Goal: Task Accomplishment & Management: Use online tool/utility

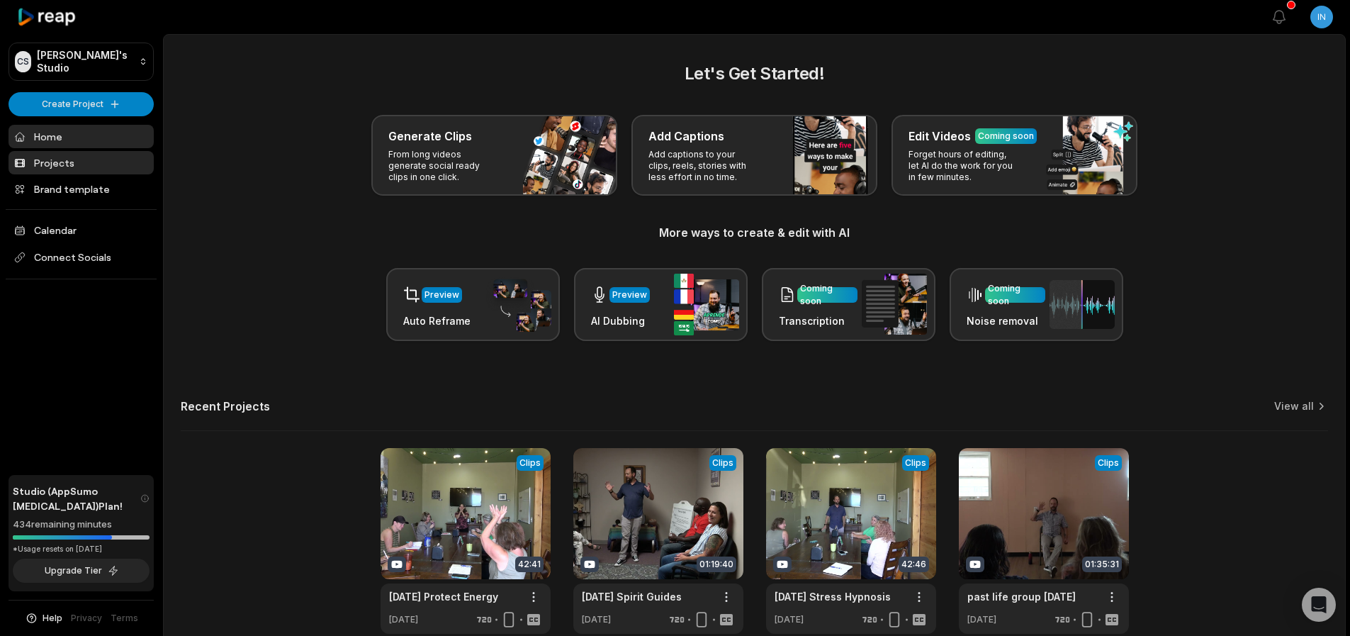
click at [60, 167] on link "Projects" at bounding box center [81, 162] width 145 height 23
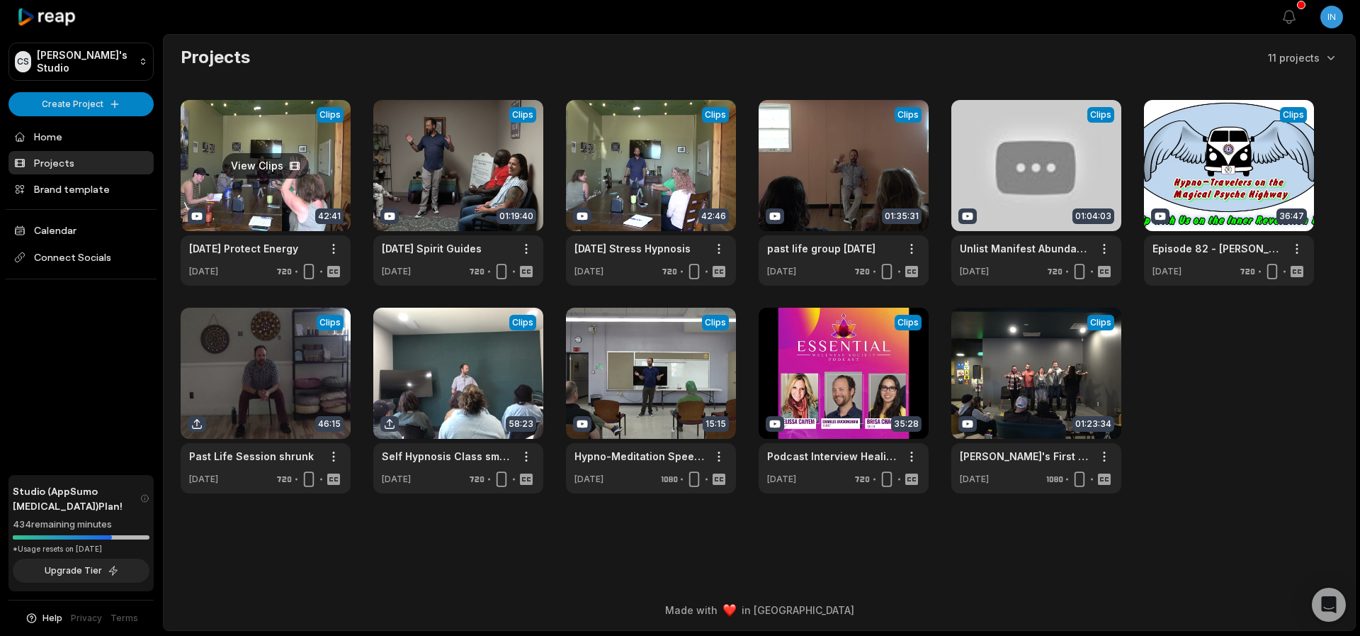
click at [261, 164] on link at bounding box center [266, 193] width 170 height 186
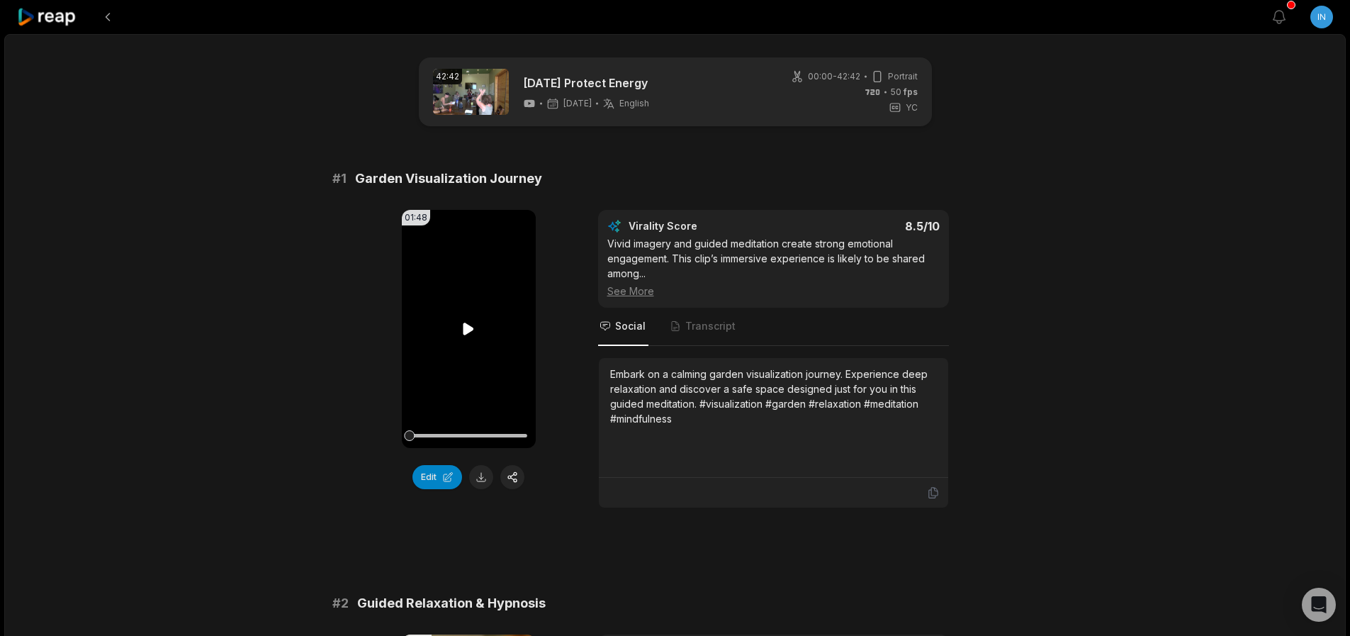
click at [475, 331] on icon at bounding box center [468, 328] width 17 height 17
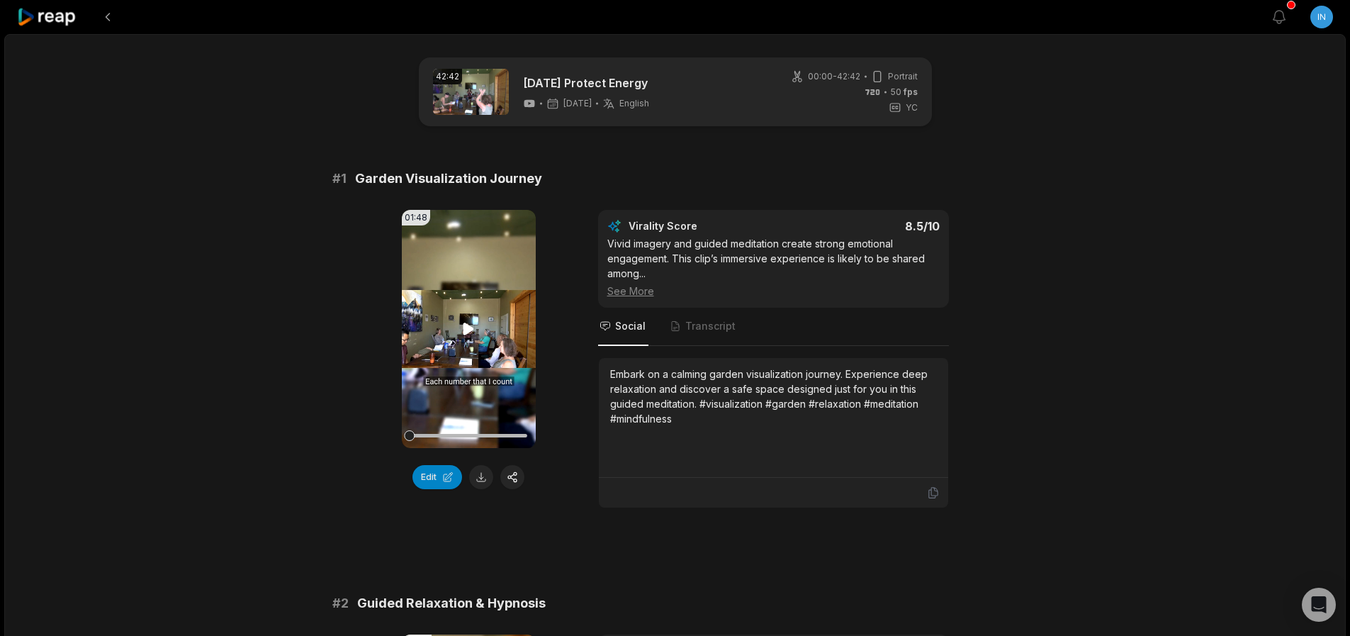
click at [474, 330] on icon at bounding box center [468, 328] width 17 height 17
click at [468, 332] on icon at bounding box center [468, 328] width 11 height 12
click at [714, 330] on span "Transcript" at bounding box center [710, 326] width 50 height 14
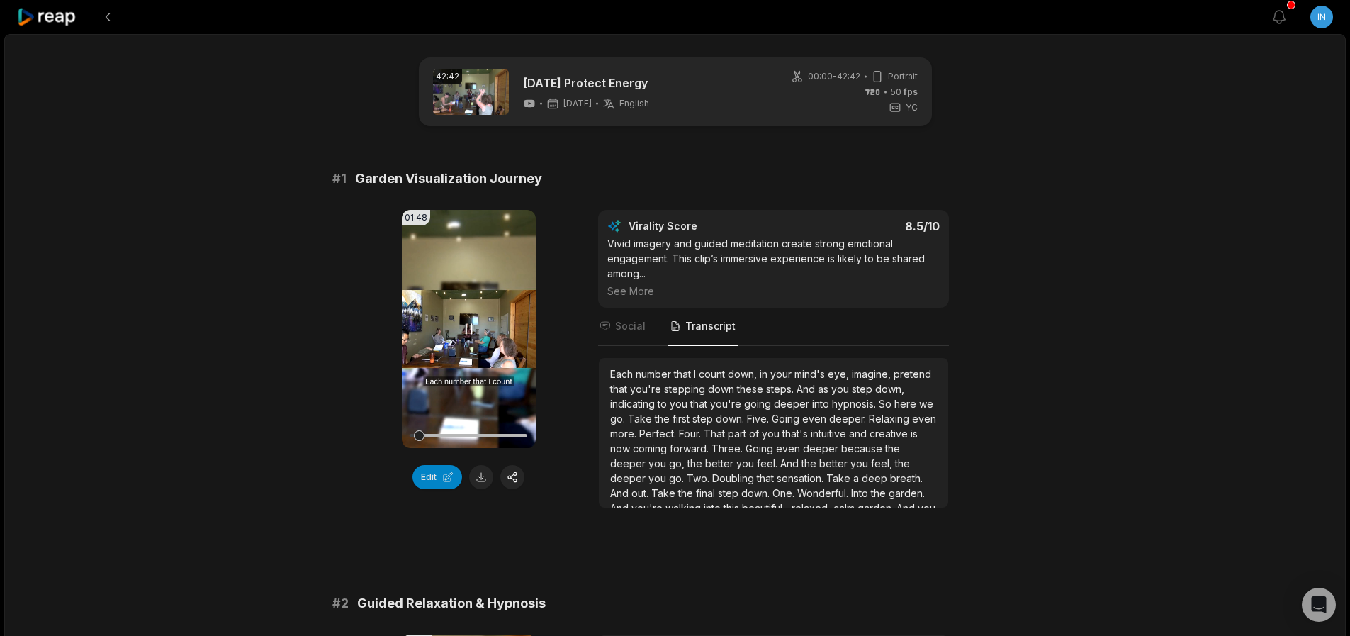
click at [470, 331] on icon at bounding box center [468, 328] width 17 height 17
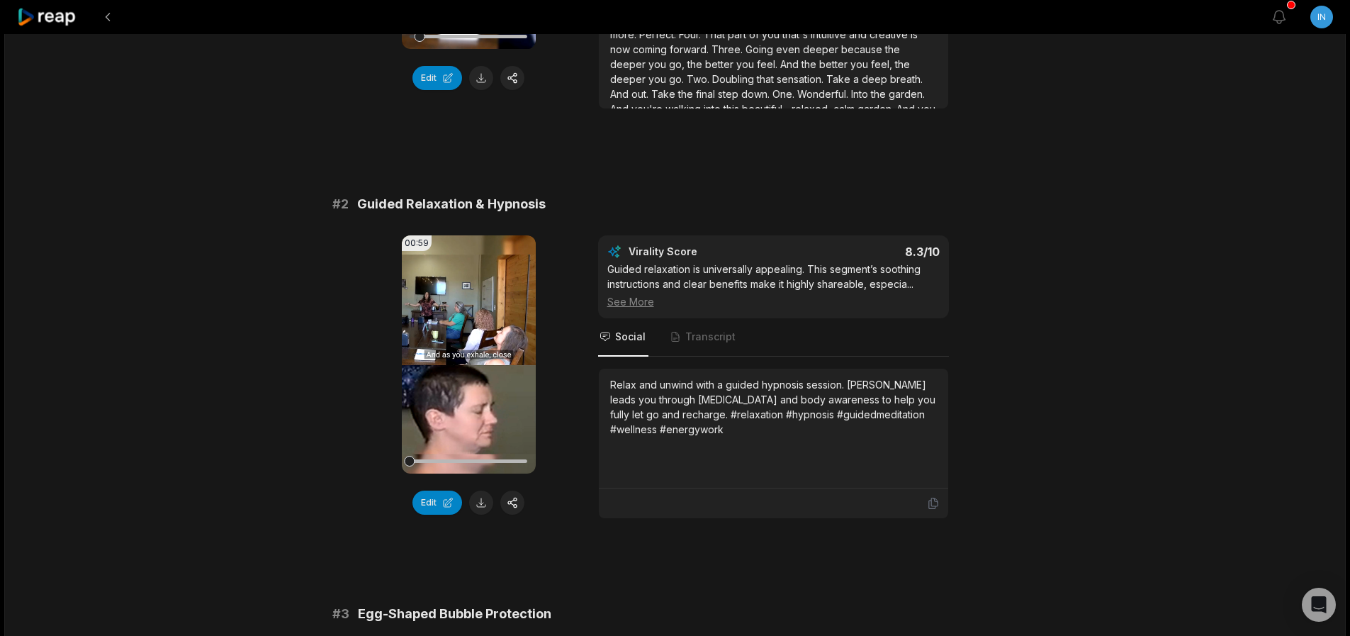
scroll to position [425, 0]
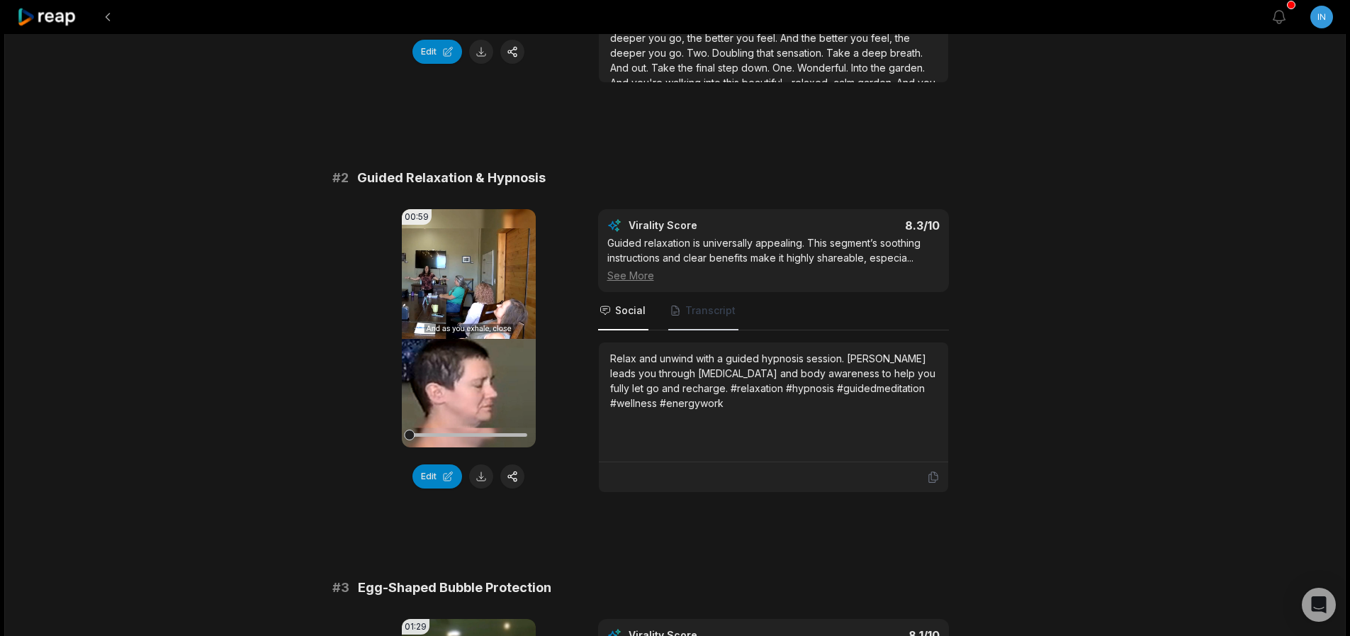
click at [723, 313] on span "Transcript" at bounding box center [710, 310] width 50 height 14
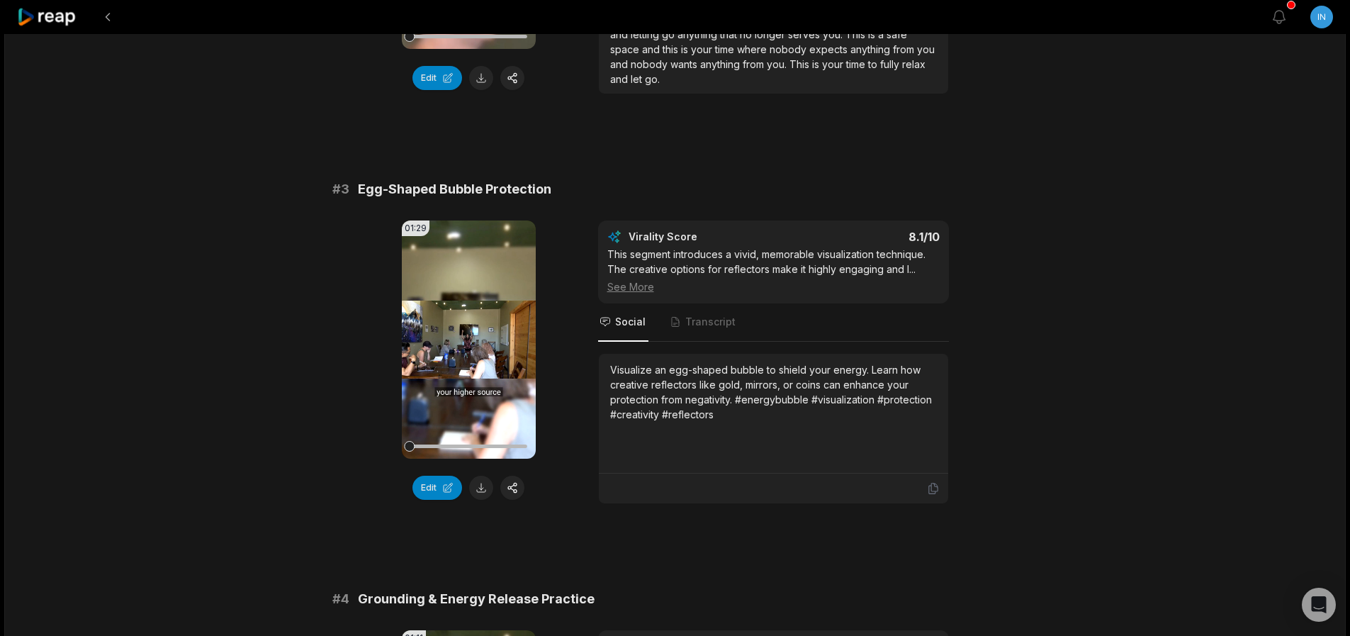
scroll to position [850, 0]
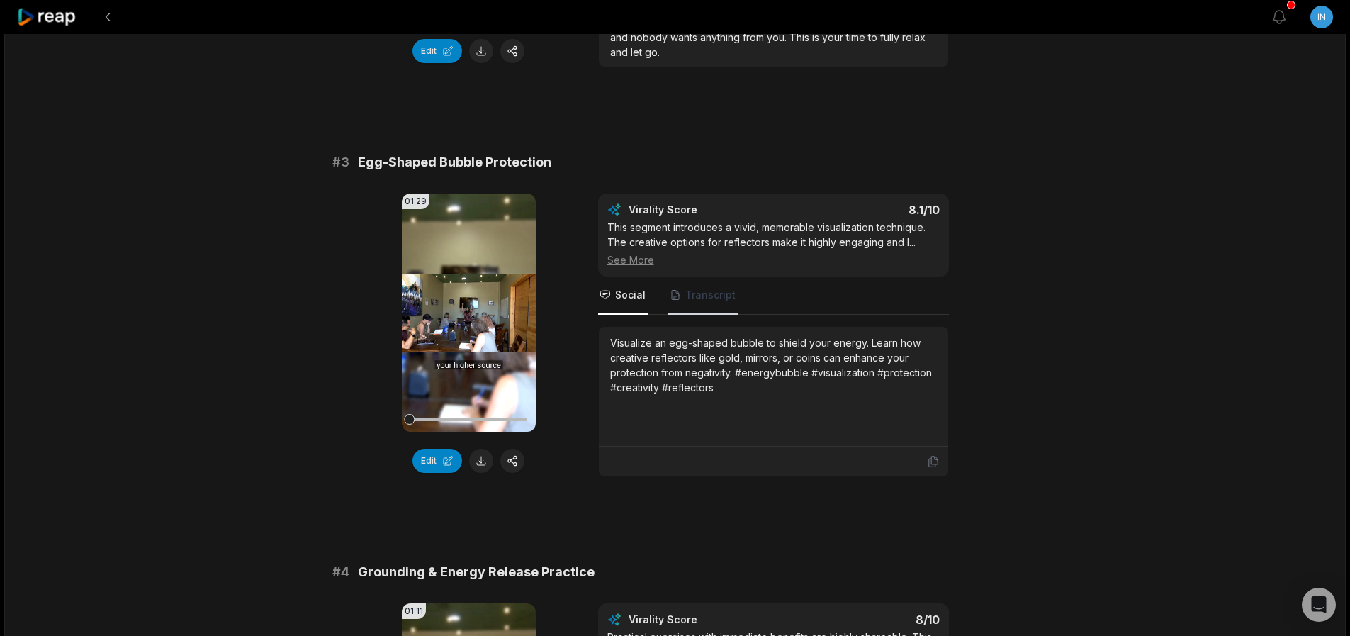
click at [694, 305] on span "Transcript" at bounding box center [703, 295] width 70 height 38
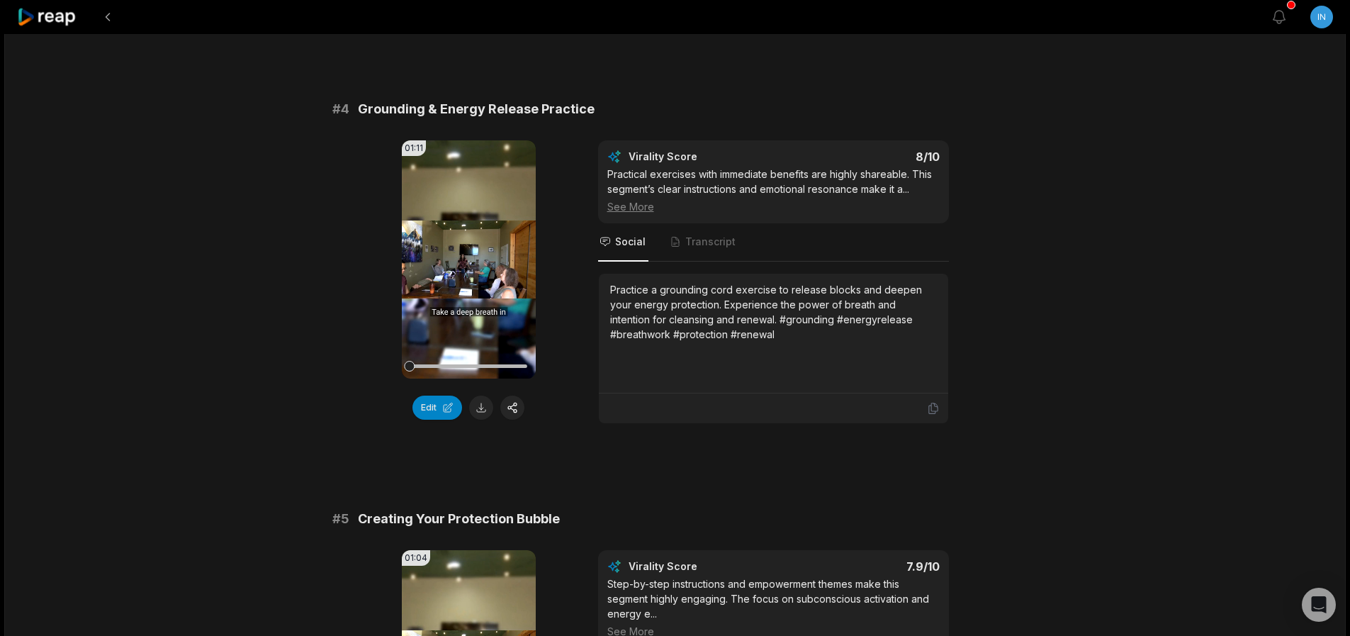
scroll to position [1275, 0]
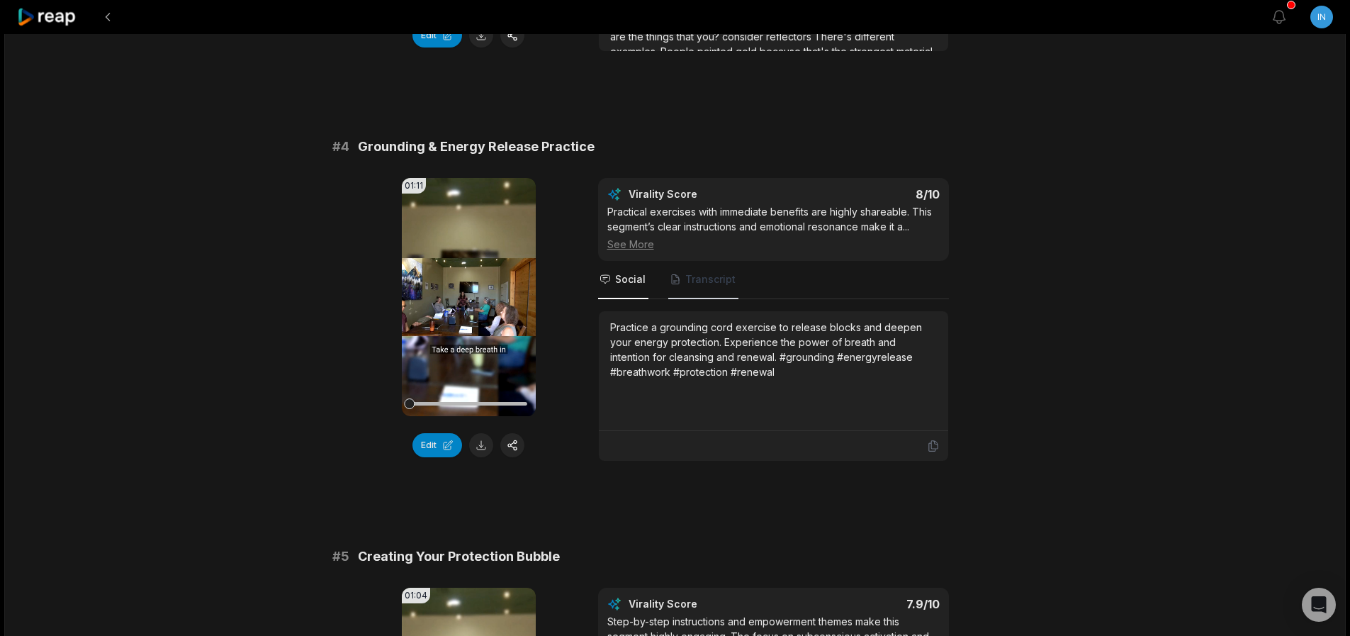
click at [696, 283] on span "Transcript" at bounding box center [710, 279] width 50 height 14
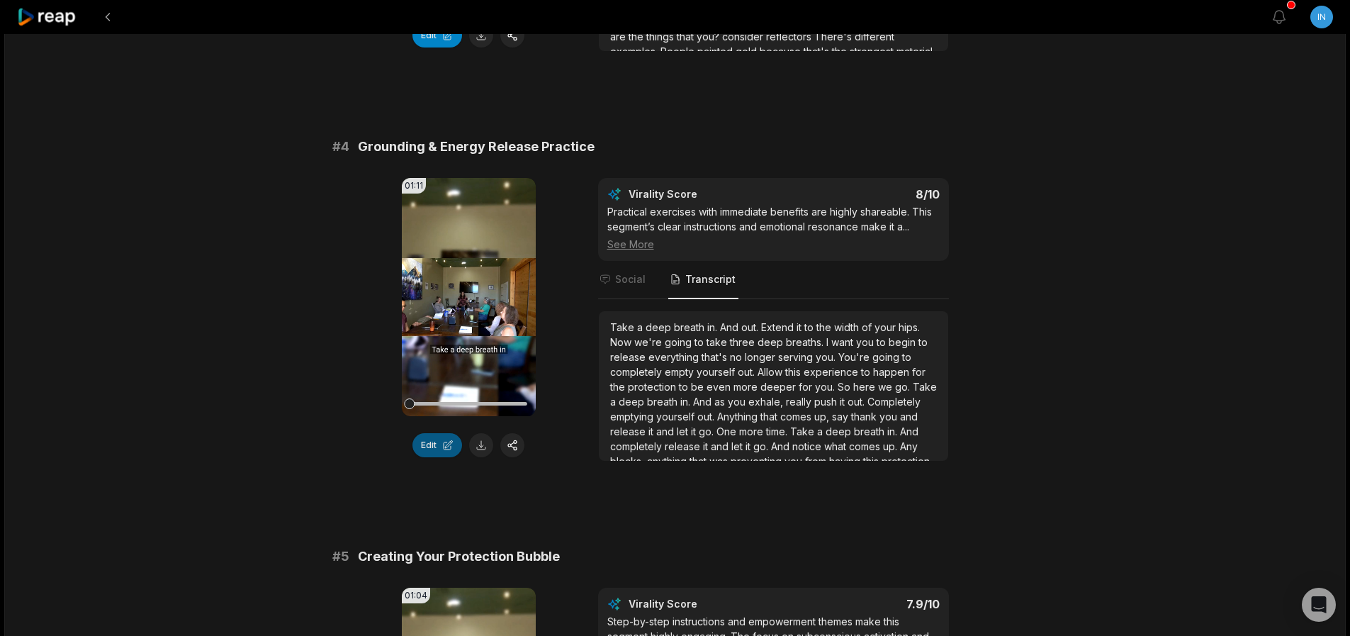
click at [437, 443] on button "Edit" at bounding box center [437, 445] width 50 height 24
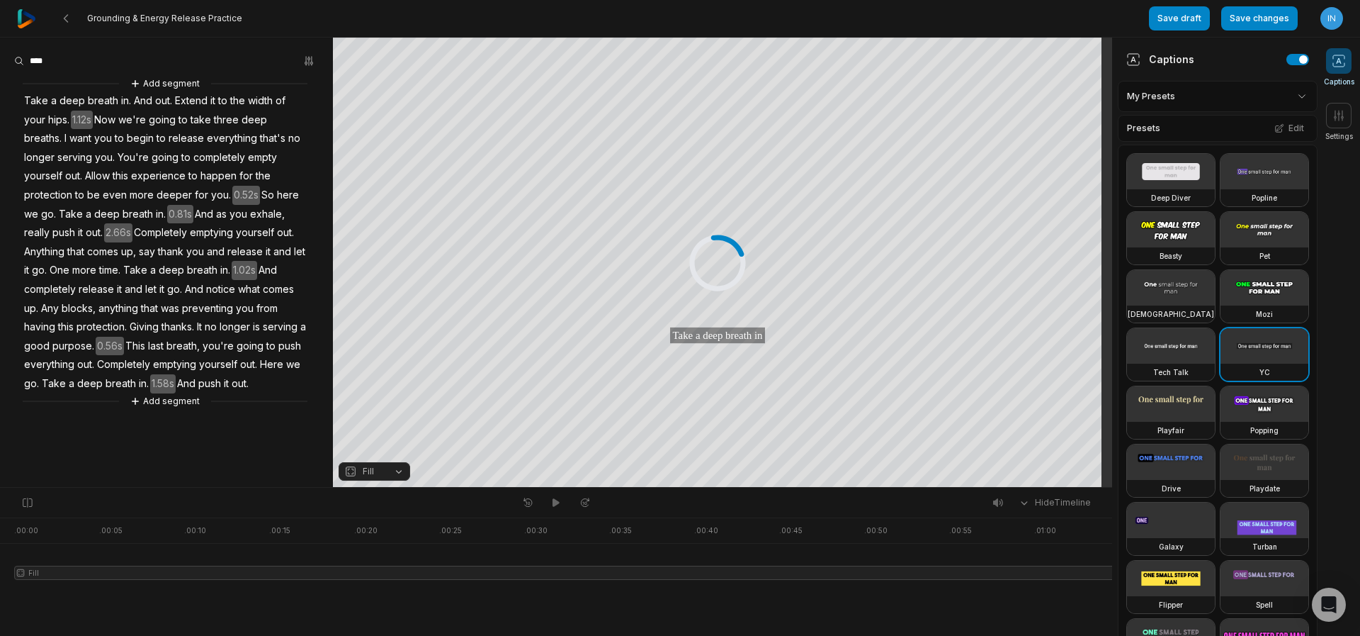
click at [199, 168] on span "happen" at bounding box center [218, 175] width 39 height 19
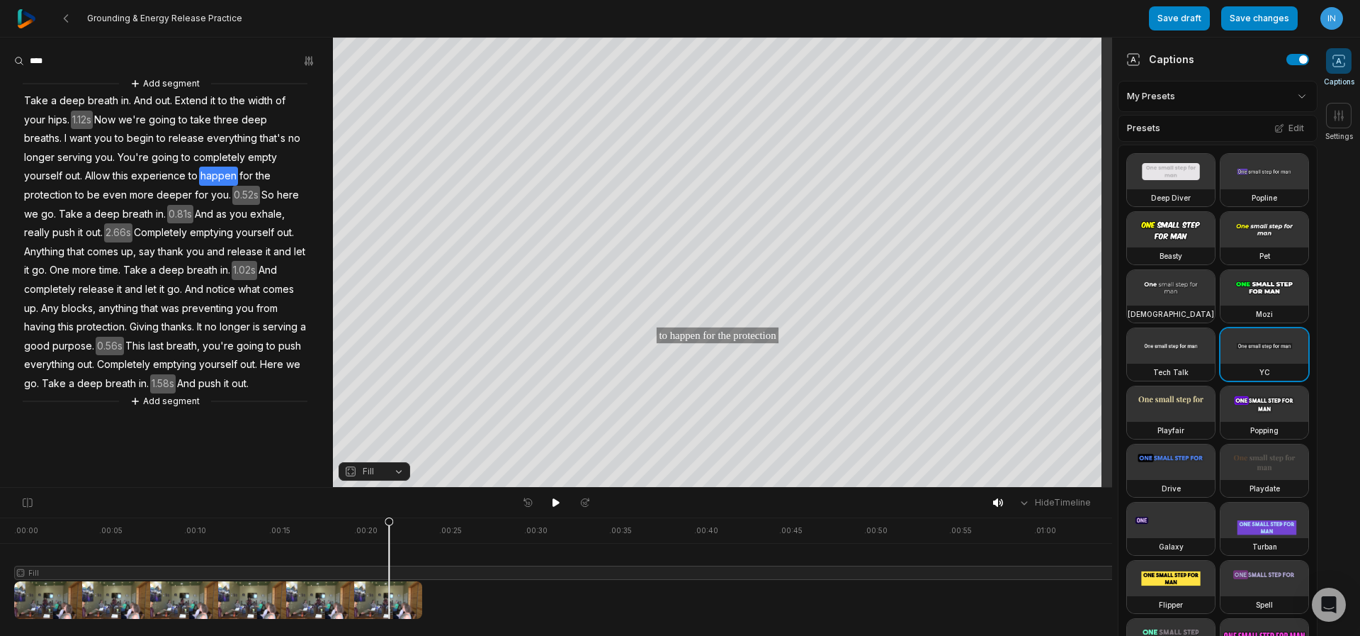
click at [188, 232] on span "emptying" at bounding box center [211, 232] width 46 height 19
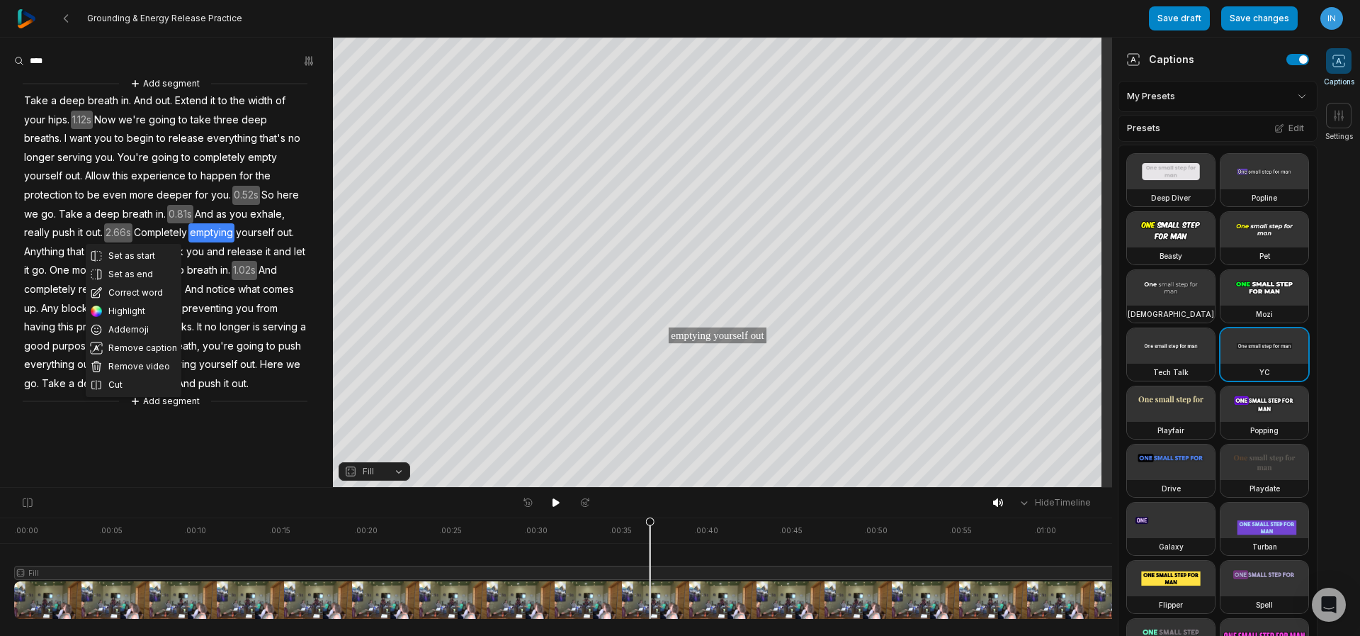
click at [245, 487] on div "Hide Timeline" at bounding box center [556, 502] width 1112 height 30
click at [64, 19] on 335 at bounding box center [66, 18] width 4 height 7
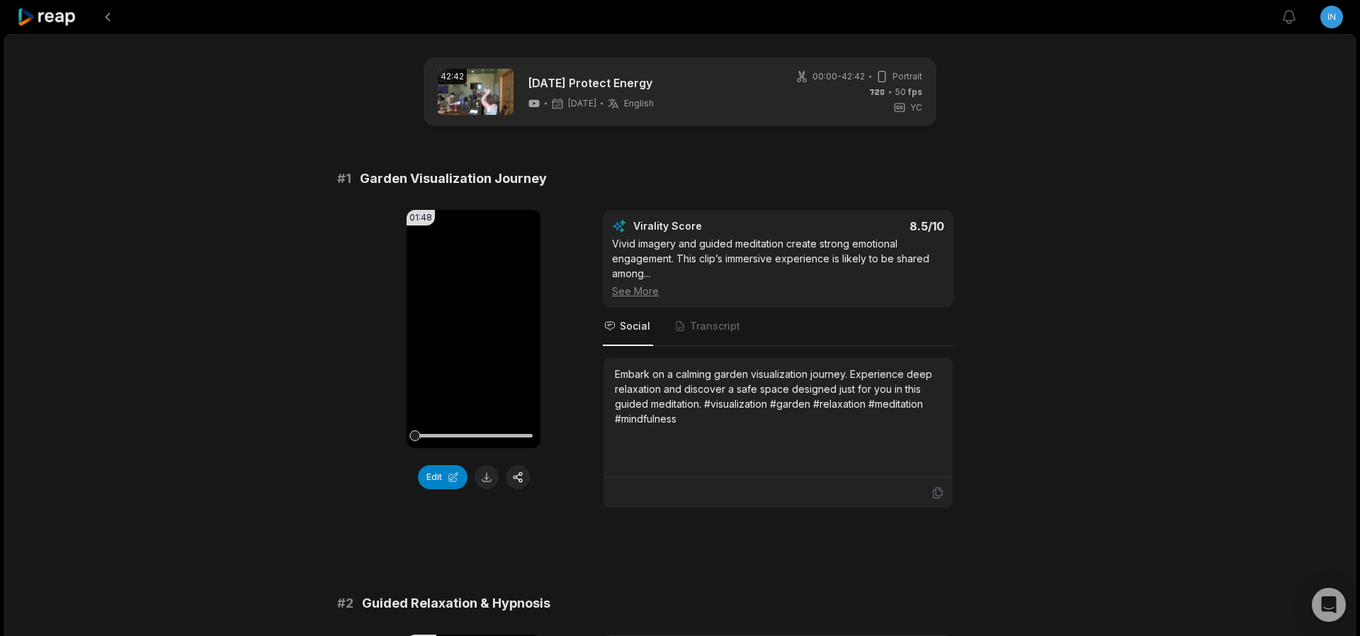
click at [45, 23] on icon at bounding box center [47, 17] width 60 height 19
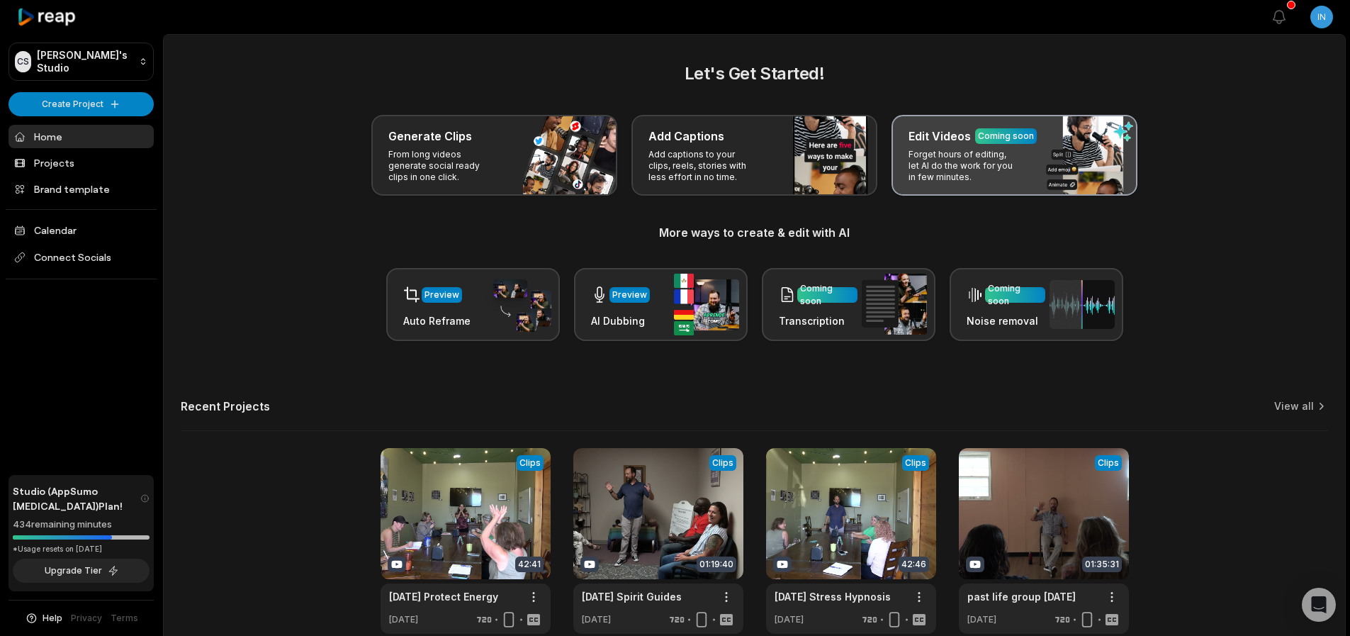
click at [1090, 164] on div "Edit Videos Coming soon Forget hours of editing, let AI do the work for you in …" at bounding box center [1014, 155] width 246 height 81
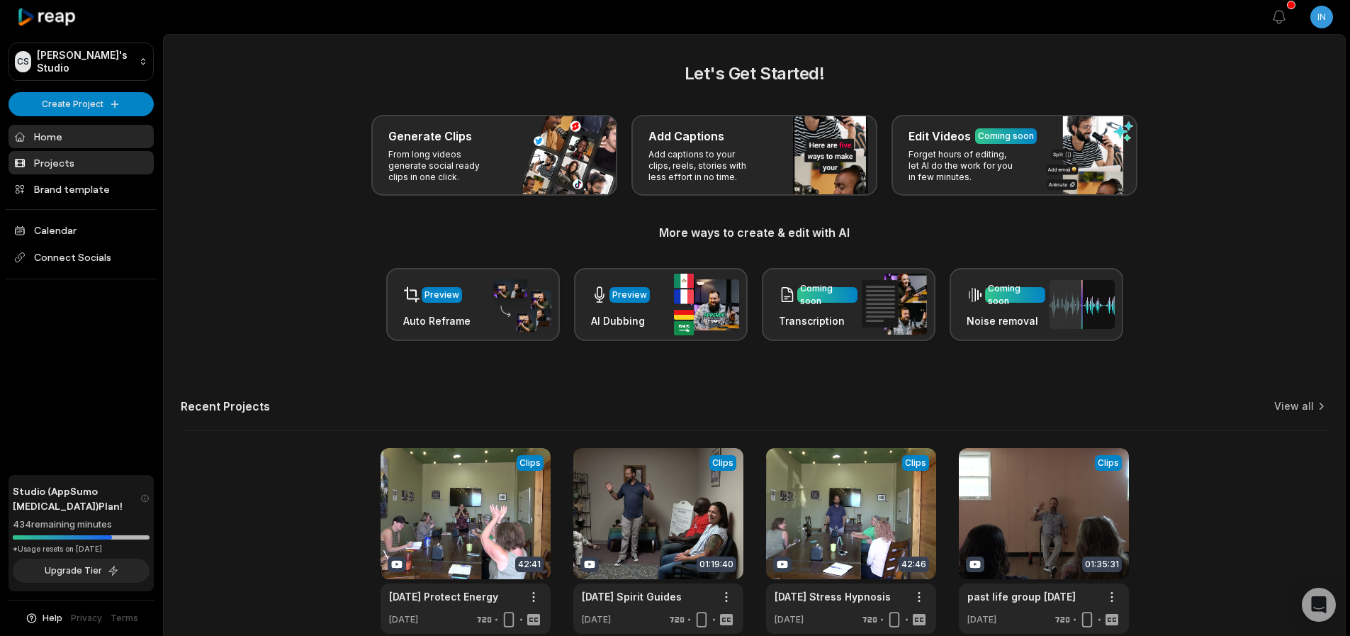
click at [60, 169] on link "Projects" at bounding box center [81, 162] width 145 height 23
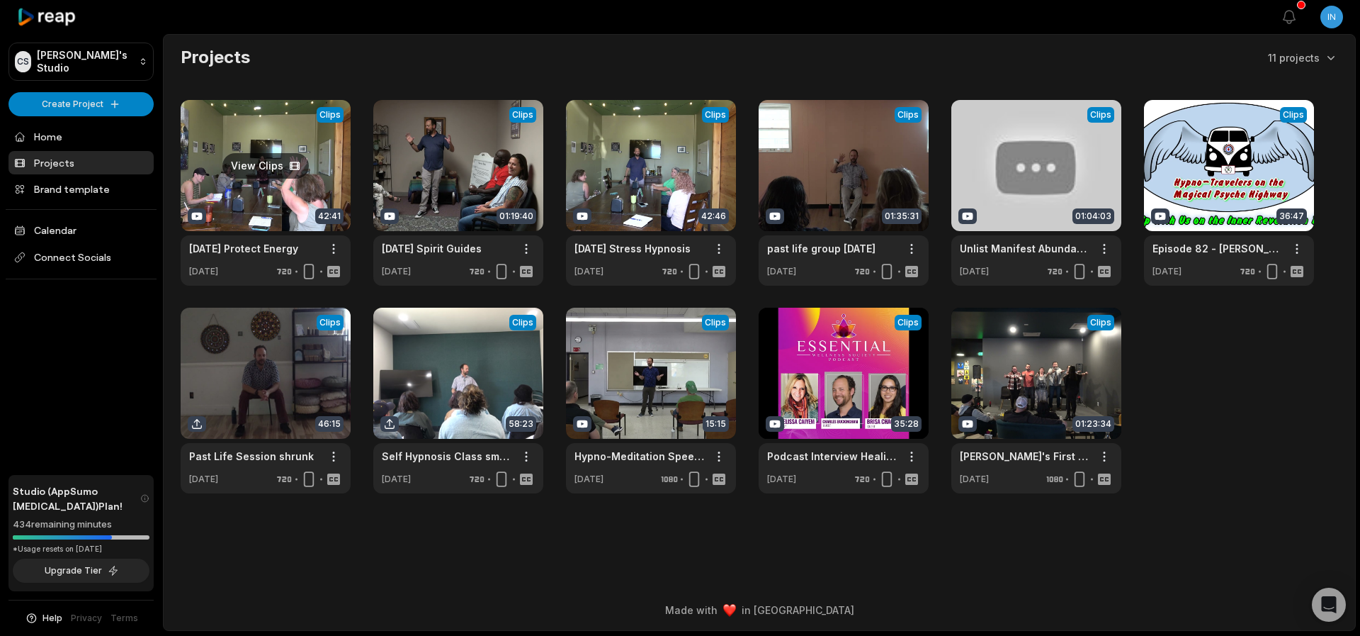
click at [266, 152] on link at bounding box center [266, 193] width 170 height 186
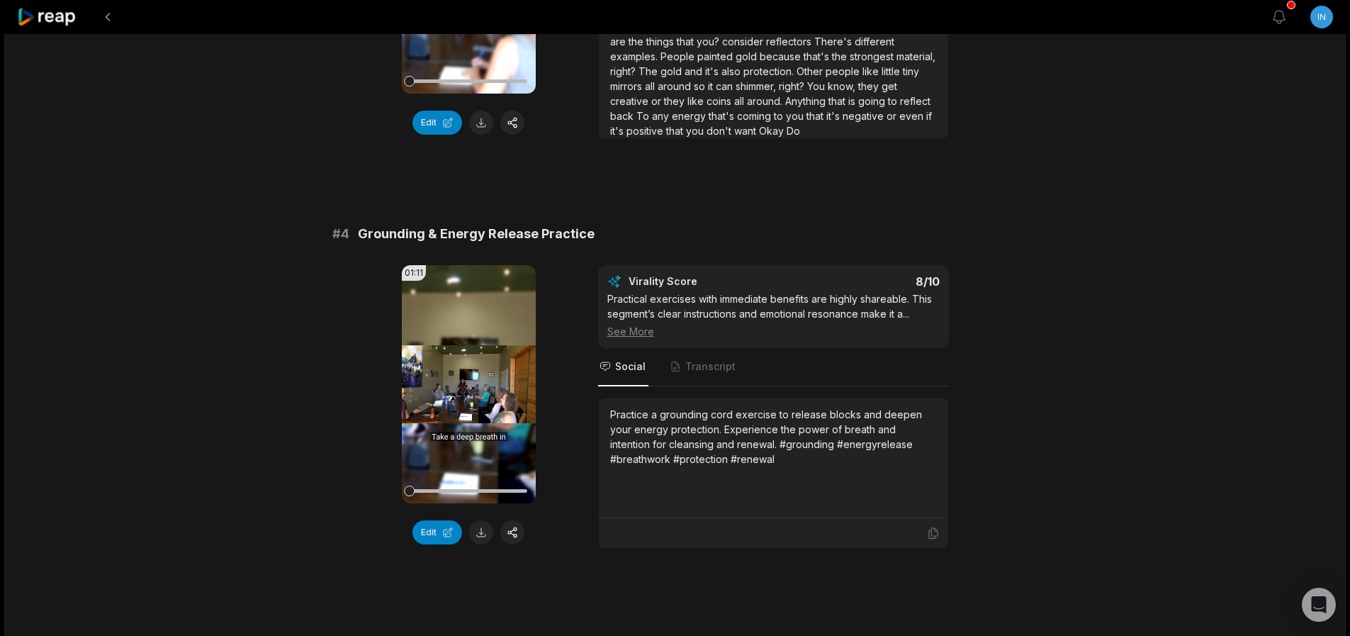
scroll to position [1190, 0]
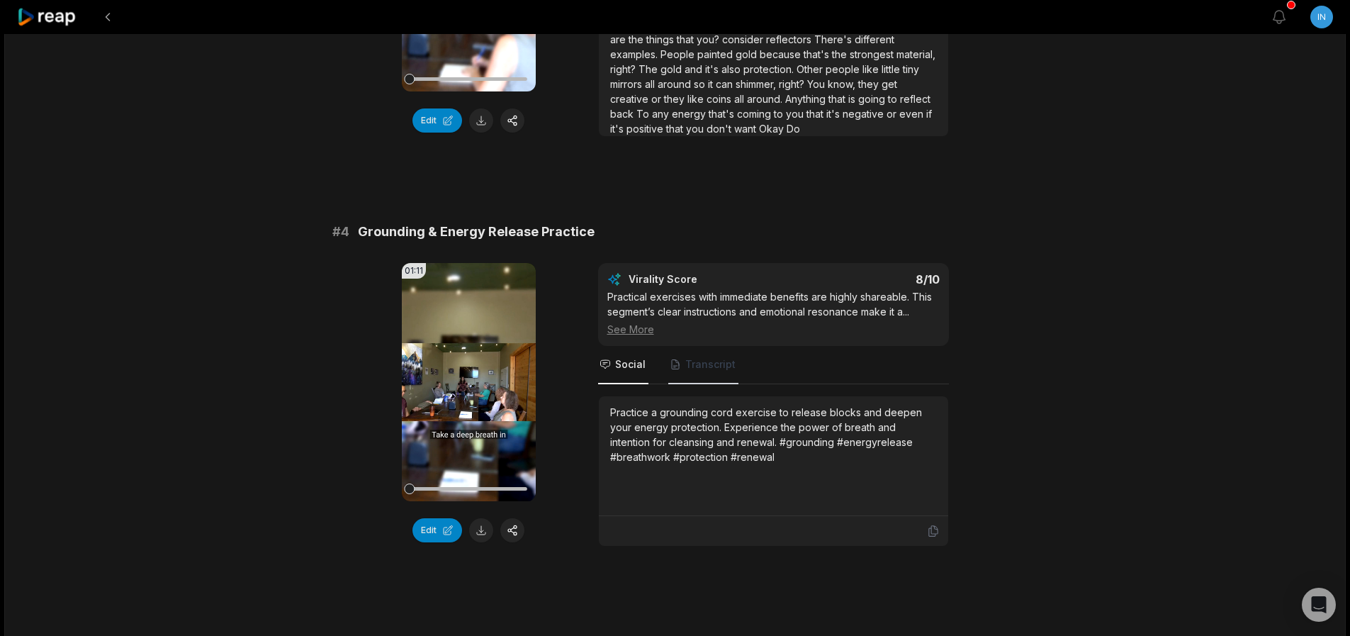
click at [697, 373] on span "Transcript" at bounding box center [703, 365] width 70 height 38
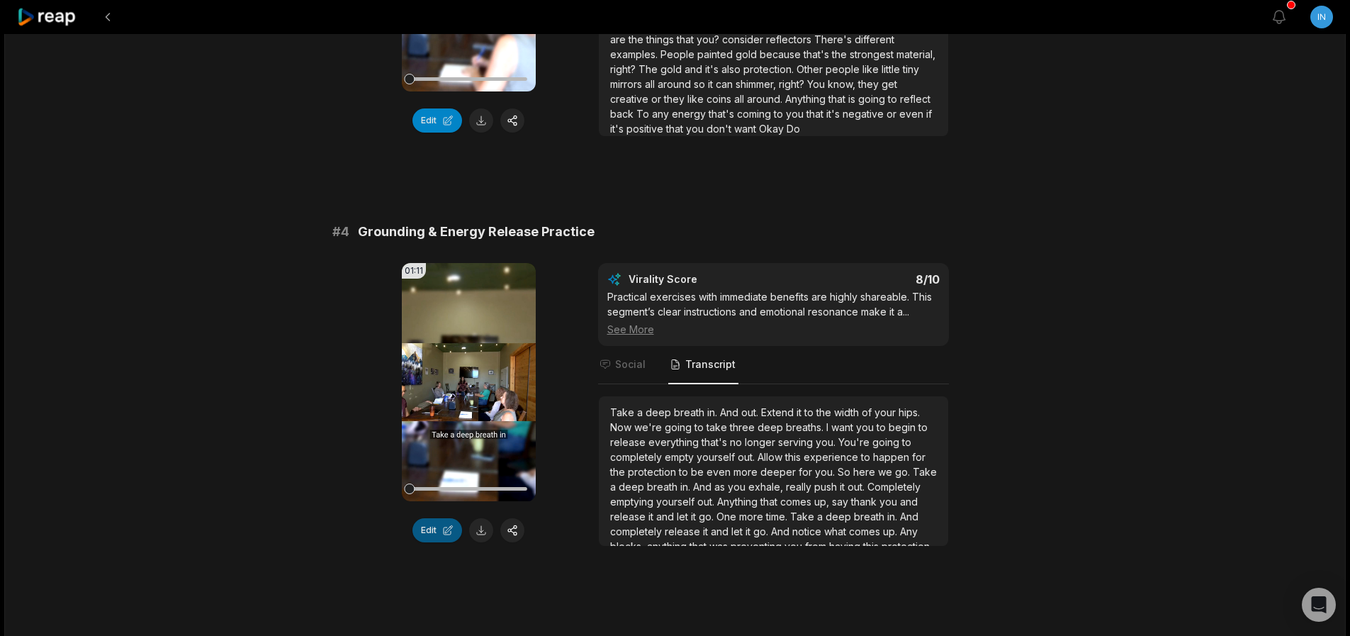
click at [441, 538] on button "Edit" at bounding box center [437, 530] width 50 height 24
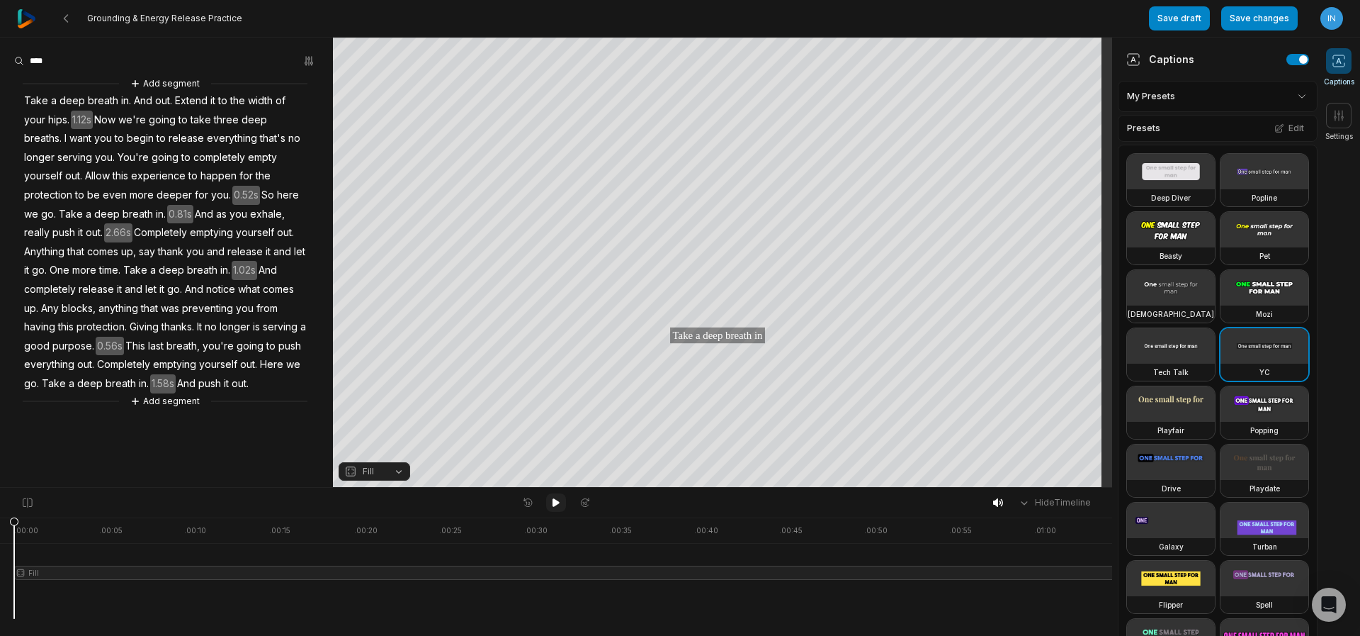
click at [557, 507] on icon at bounding box center [555, 502] width 11 height 11
click at [395, 472] on button "Fill" at bounding box center [375, 471] width 72 height 18
